Goal: Information Seeking & Learning: Find specific page/section

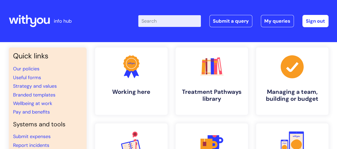
click at [177, 21] on input "Enter your search term here..." at bounding box center [169, 21] width 63 height 12
type input "W"
type input "my journey"
click button "Search" at bounding box center [0, 0] width 0 height 0
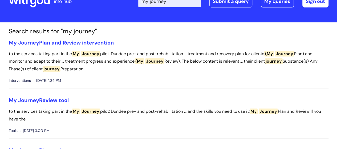
scroll to position [27, 0]
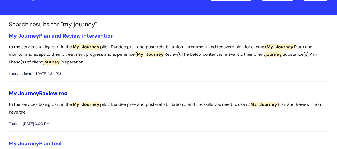
click at [57, 95] on link "My Journey Review tool" at bounding box center [39, 93] width 60 height 7
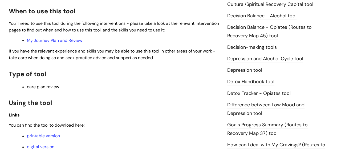
scroll to position [293, 0]
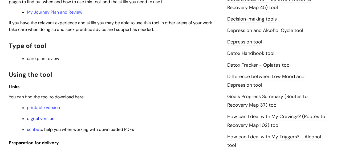
click at [49, 118] on link "digital version" at bounding box center [40, 119] width 27 height 6
click at [44, 117] on link "digital version" at bounding box center [40, 119] width 27 height 6
